Goal: Task Accomplishment & Management: Manage account settings

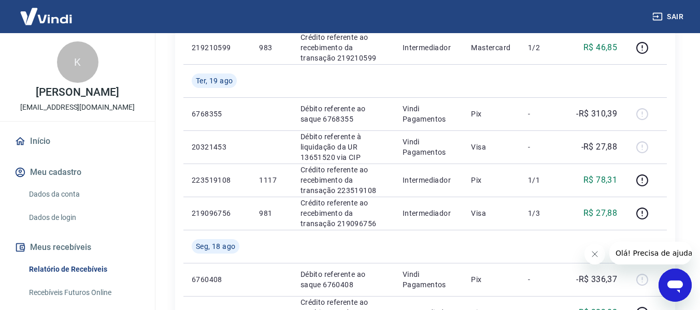
scroll to position [327, 0]
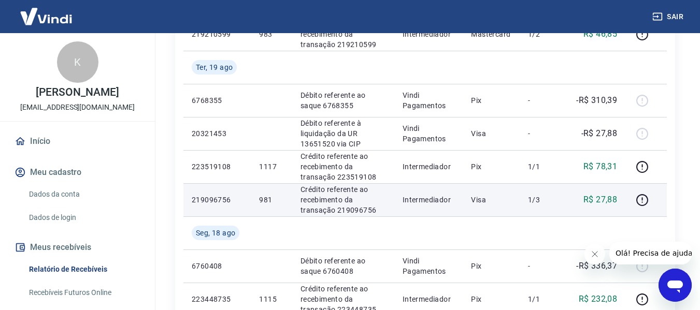
click at [463, 198] on td "Intermediador" at bounding box center [428, 199] width 69 height 33
